Goal: Information Seeking & Learning: Learn about a topic

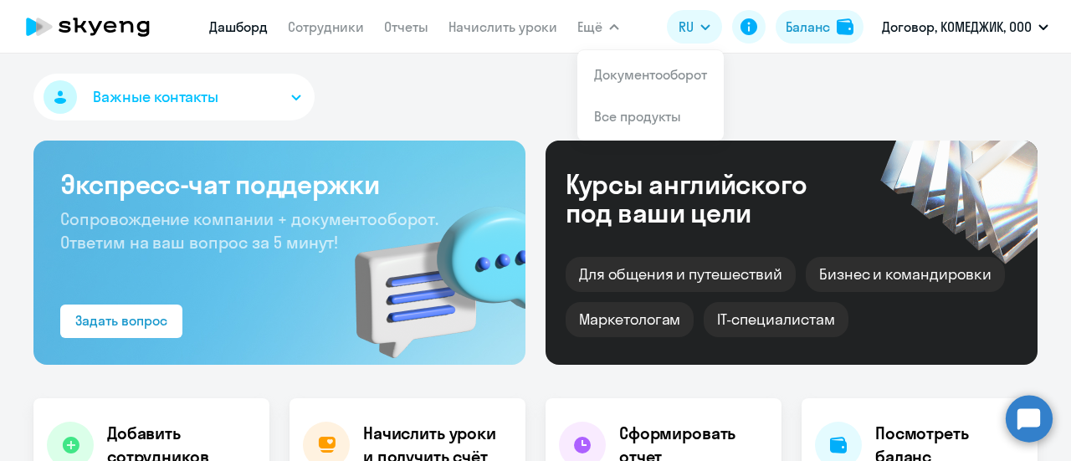
click at [117, 24] on icon at bounding box center [87, 27] width 147 height 42
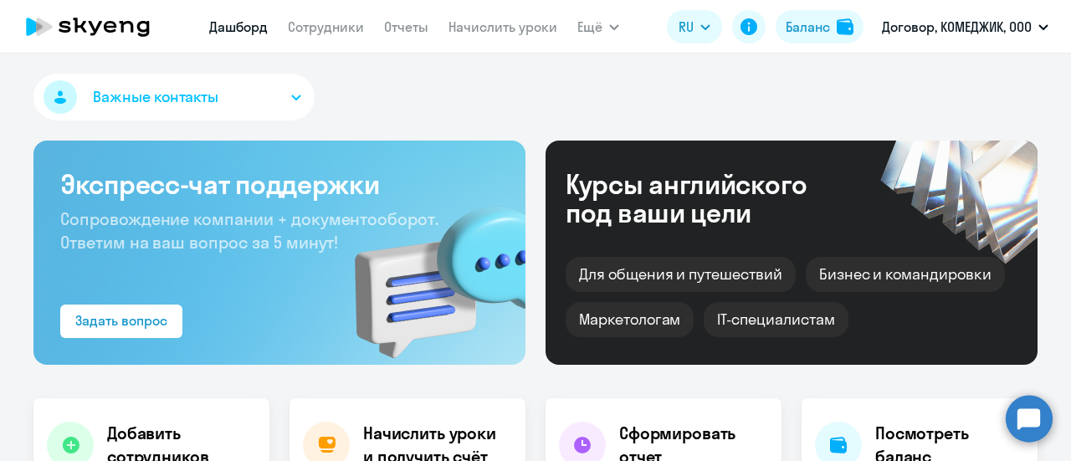
select select "30"
click at [674, 192] on div "Курсы английского под ваши цели" at bounding box center [709, 198] width 286 height 57
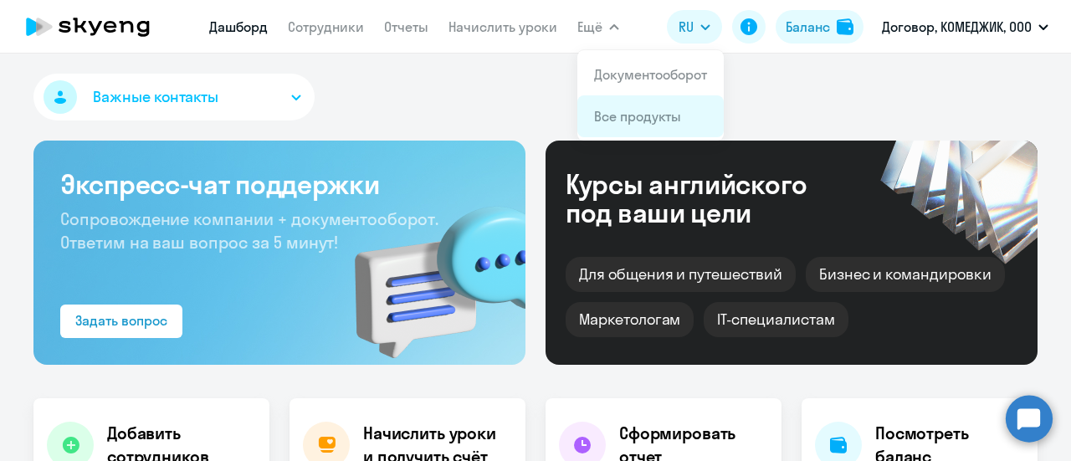
click at [628, 111] on link "Все продукты" at bounding box center [637, 116] width 87 height 17
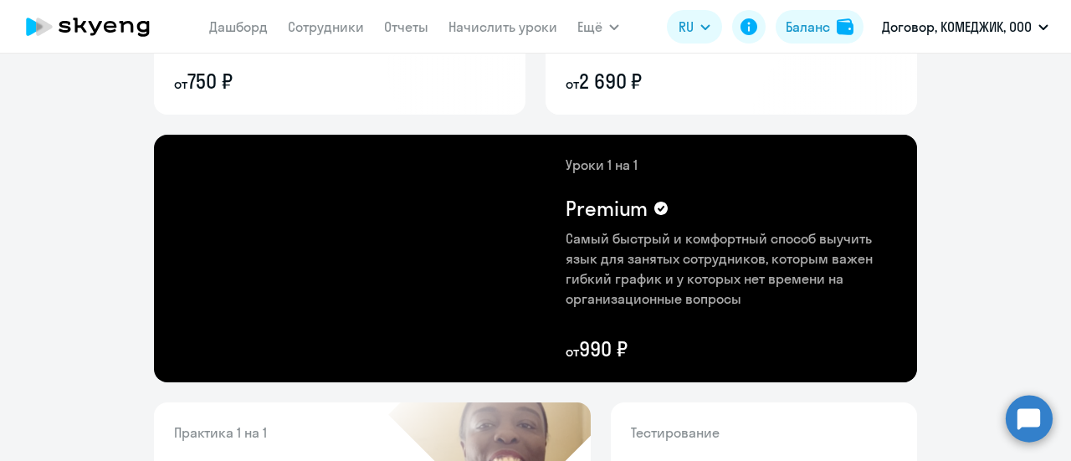
scroll to position [333, 0]
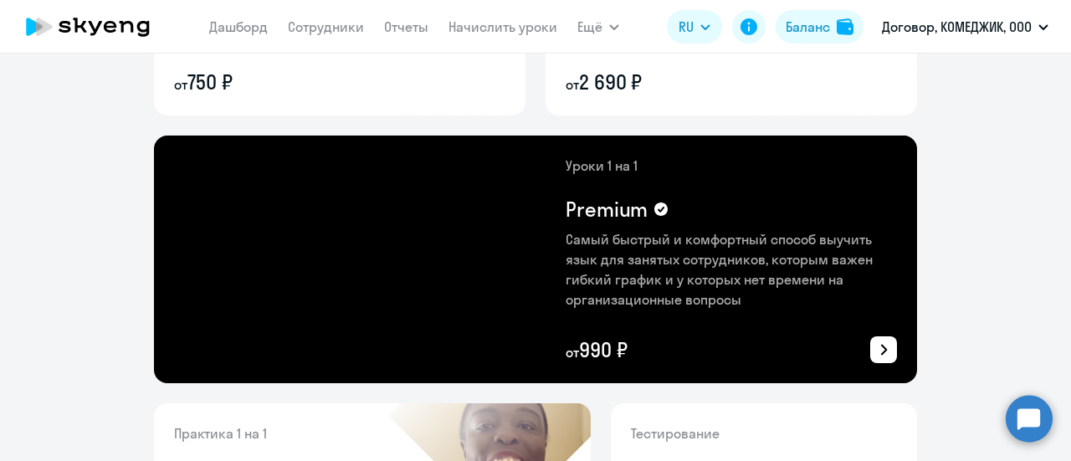
click at [875, 356] on icon at bounding box center [884, 350] width 20 height 20
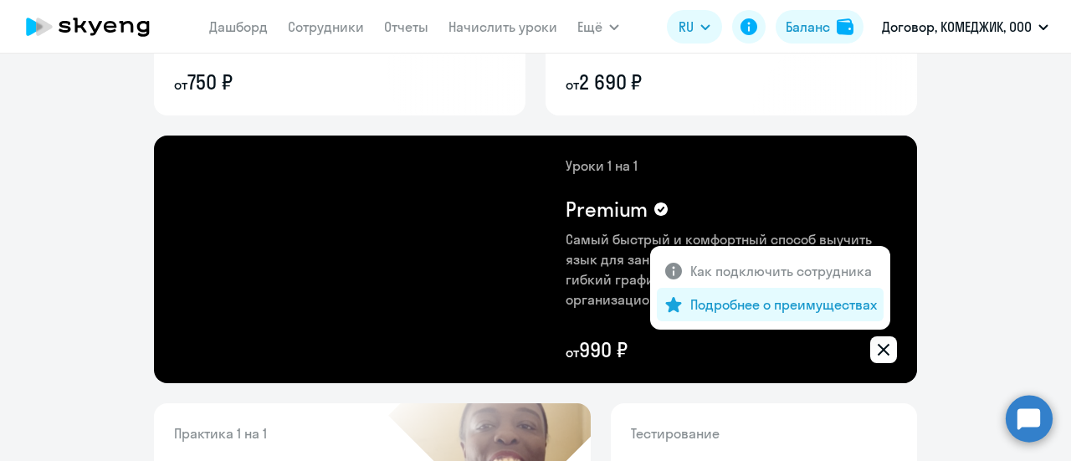
click at [799, 319] on div "Подробнее о преимуществах" at bounding box center [770, 304] width 227 height 33
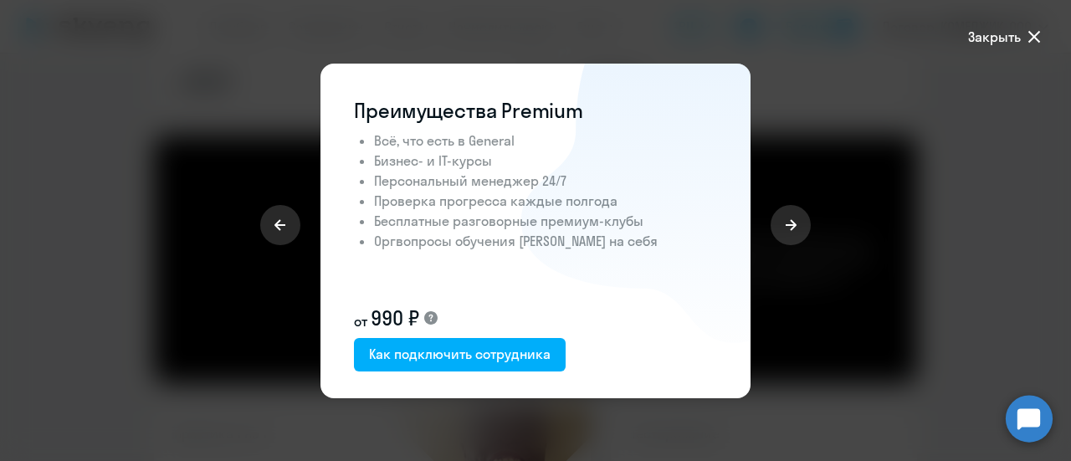
click at [852, 200] on div at bounding box center [804, 231] width 107 height 335
click at [1016, 44] on span "Закрыть" at bounding box center [994, 37] width 53 height 20
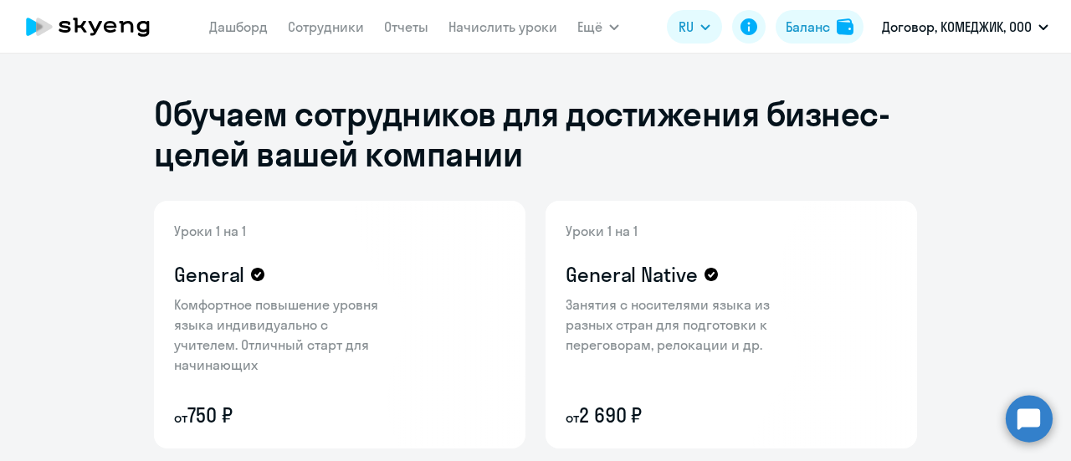
scroll to position [37, 0]
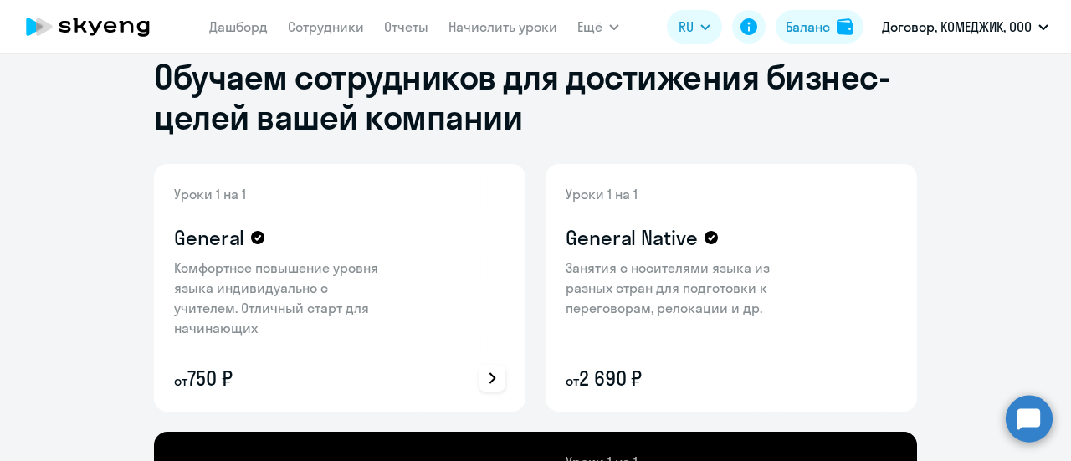
click at [495, 375] on icon at bounding box center [492, 378] width 20 height 20
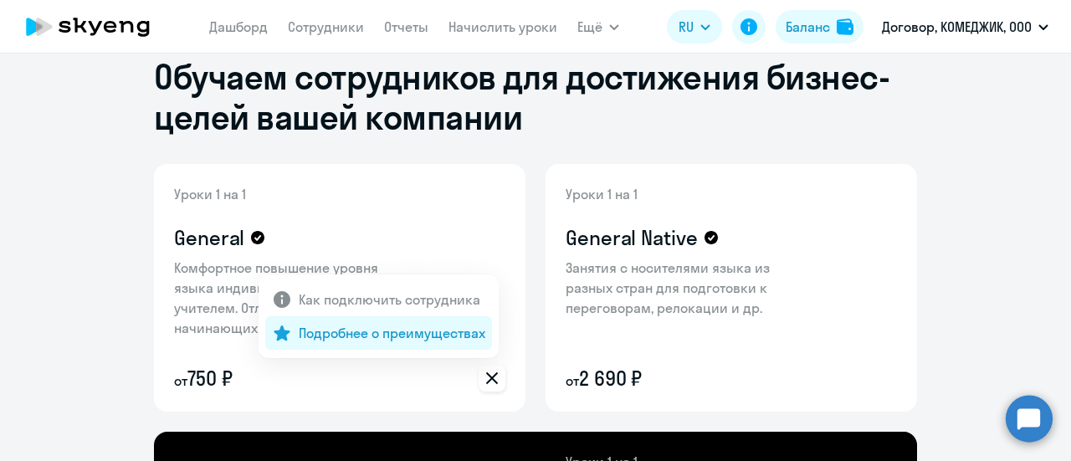
click at [423, 340] on p "Подробнее о преимуществах" at bounding box center [392, 333] width 187 height 20
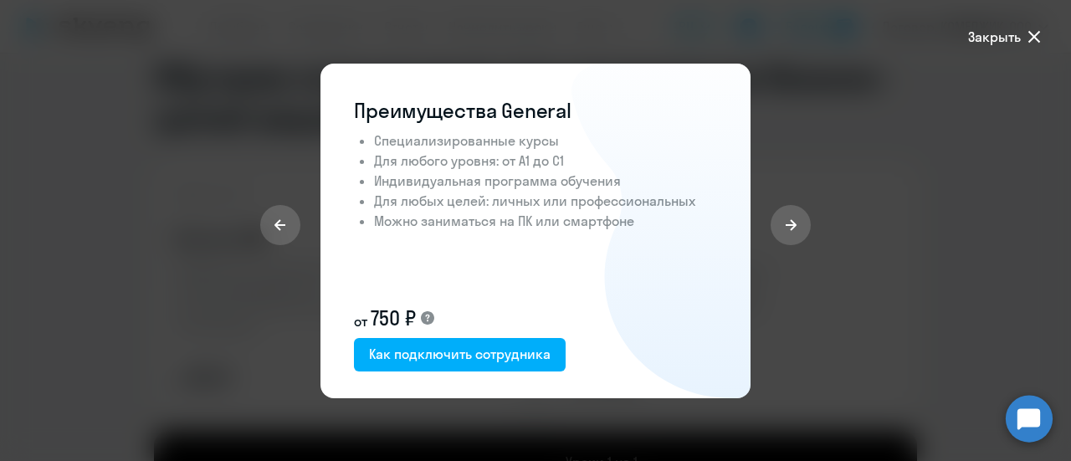
click at [935, 223] on div at bounding box center [535, 230] width 1071 height 461
click at [1001, 35] on span "Закрыть" at bounding box center [994, 37] width 53 height 20
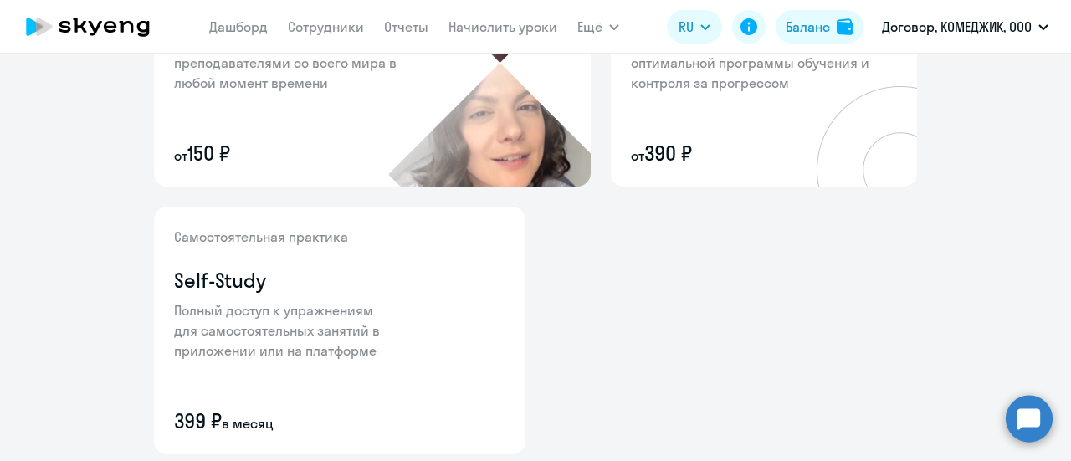
scroll to position [798, 0]
